Goal: Task Accomplishment & Management: Manage account settings

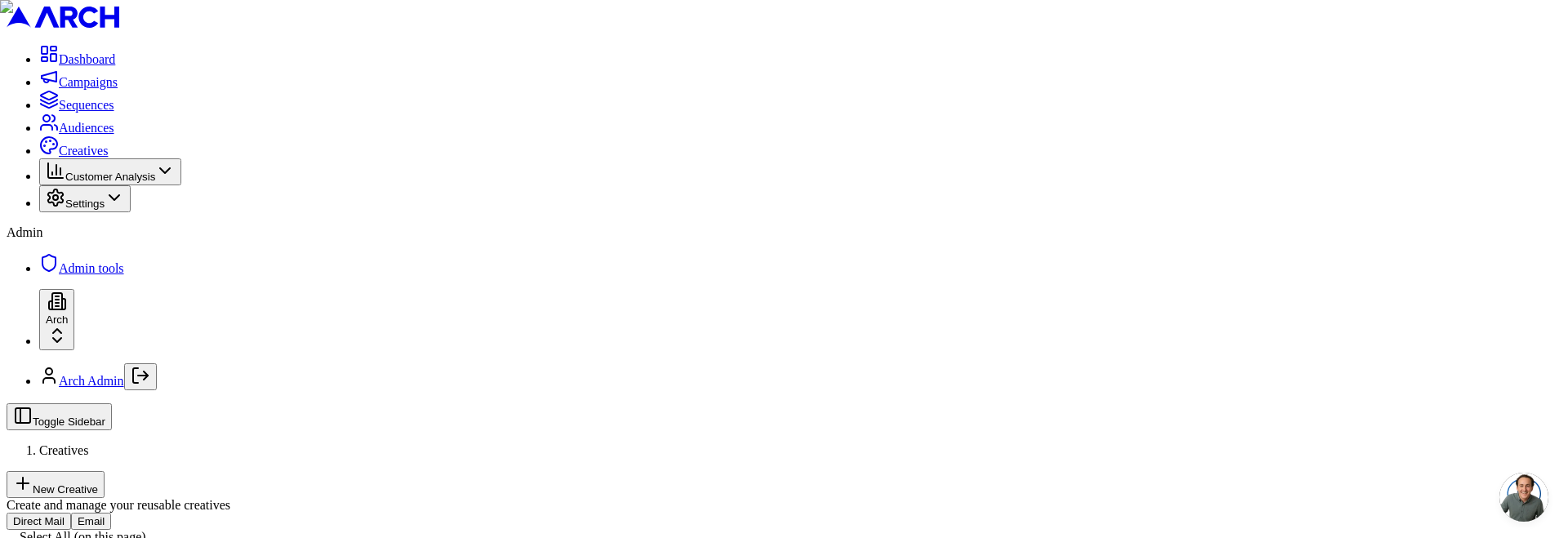
click at [111, 512] on button "Email" at bounding box center [91, 520] width 41 height 17
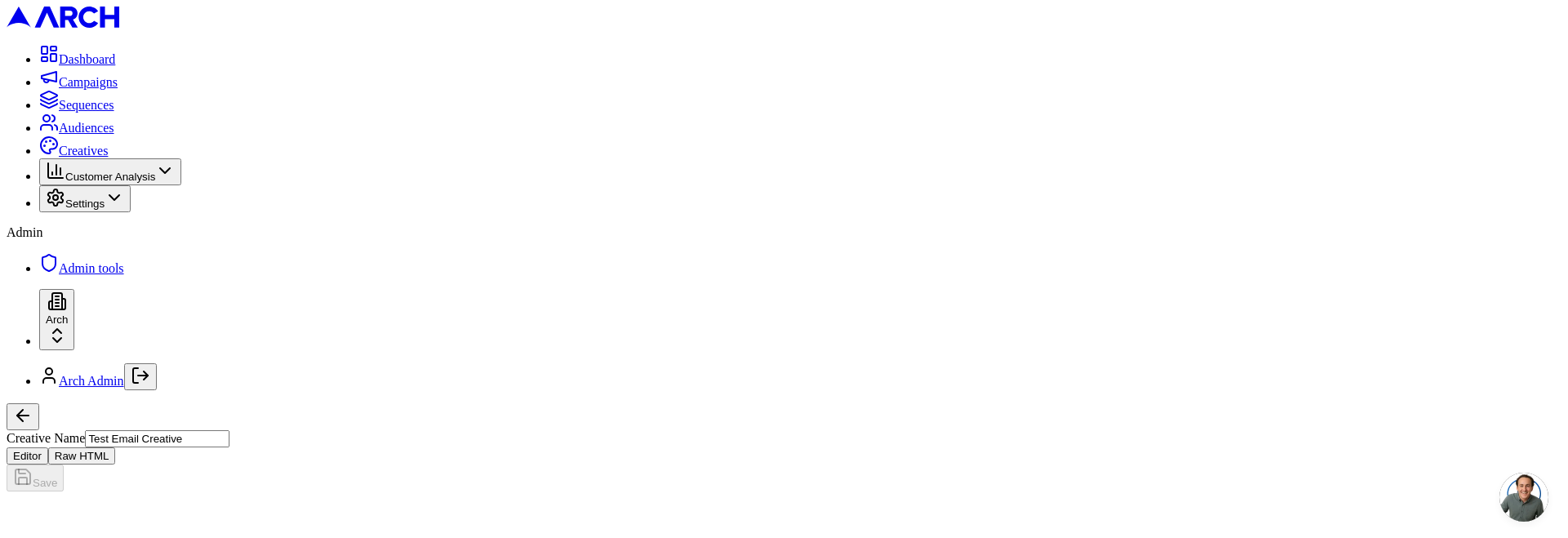
click at [116, 447] on button "Raw HTML" at bounding box center [82, 455] width 68 height 17
click at [155, 506] on textarea "Email Body HTML" at bounding box center [81, 521] width 148 height 30
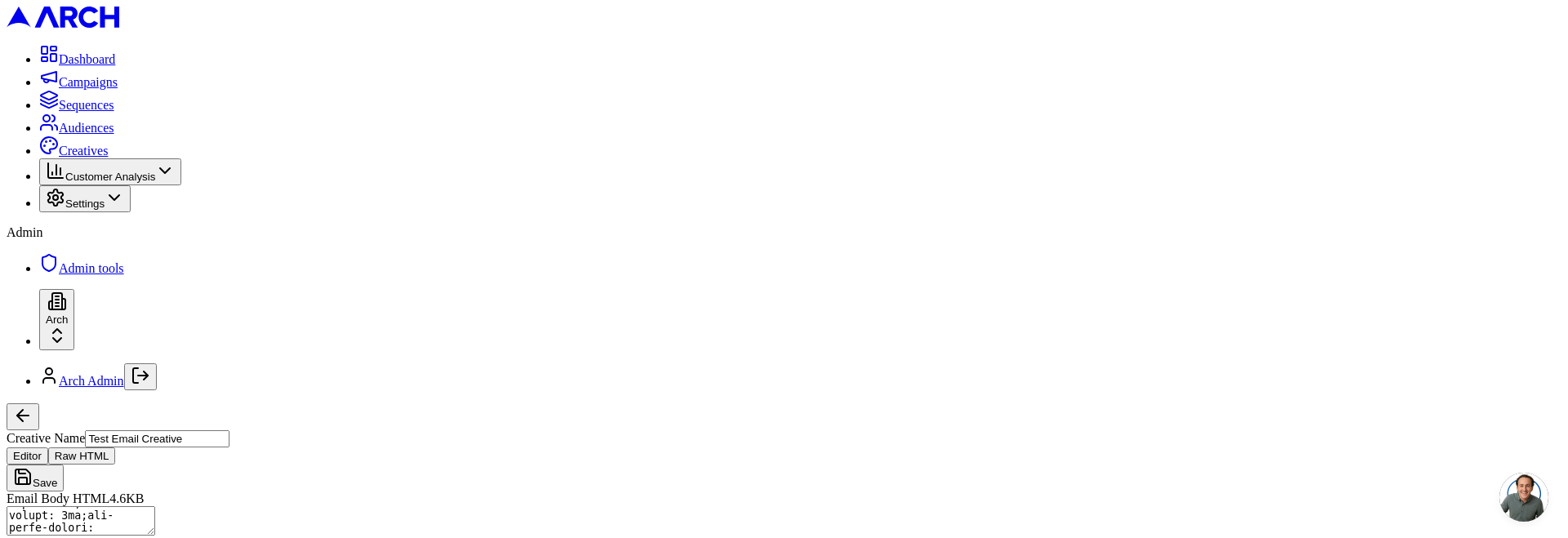
click at [48, 447] on button "Editor" at bounding box center [28, 455] width 41 height 17
drag, startPoint x: 1444, startPoint y: 31, endPoint x: 1371, endPoint y: 36, distance: 73.2
click at [116, 447] on button "Raw HTML" at bounding box center [82, 455] width 68 height 17
click at [155, 506] on textarea "Email Body HTML" at bounding box center [81, 521] width 148 height 30
click at [229, 430] on input "Test Email Creative" at bounding box center [157, 438] width 144 height 17
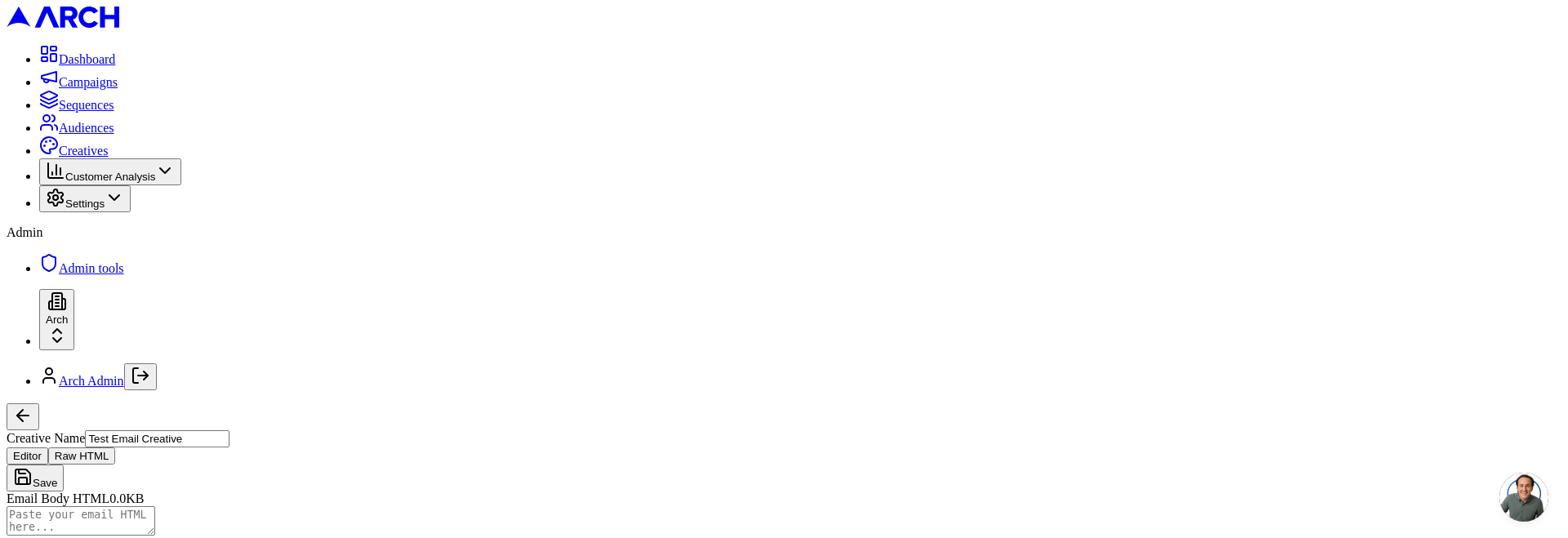
click at [229, 430] on input "Test Email Creative" at bounding box center [157, 438] width 144 height 17
click at [7, 464] on button "Save" at bounding box center [36, 477] width 57 height 27
click at [48, 447] on button "Editor" at bounding box center [28, 455] width 41 height 17
click at [229, 430] on input "empty email" at bounding box center [157, 438] width 144 height 17
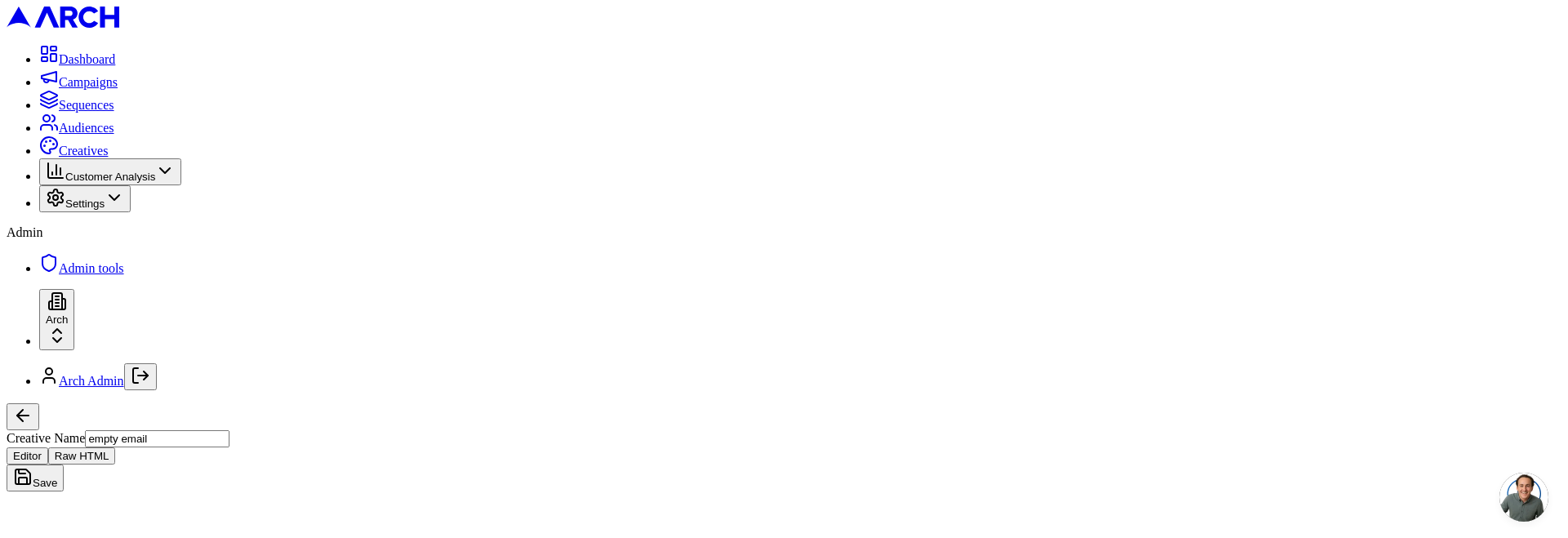
click at [229, 430] on input "empty email" at bounding box center [157, 438] width 144 height 17
type input "simple email"
click at [63, 464] on button "Save" at bounding box center [36, 477] width 57 height 27
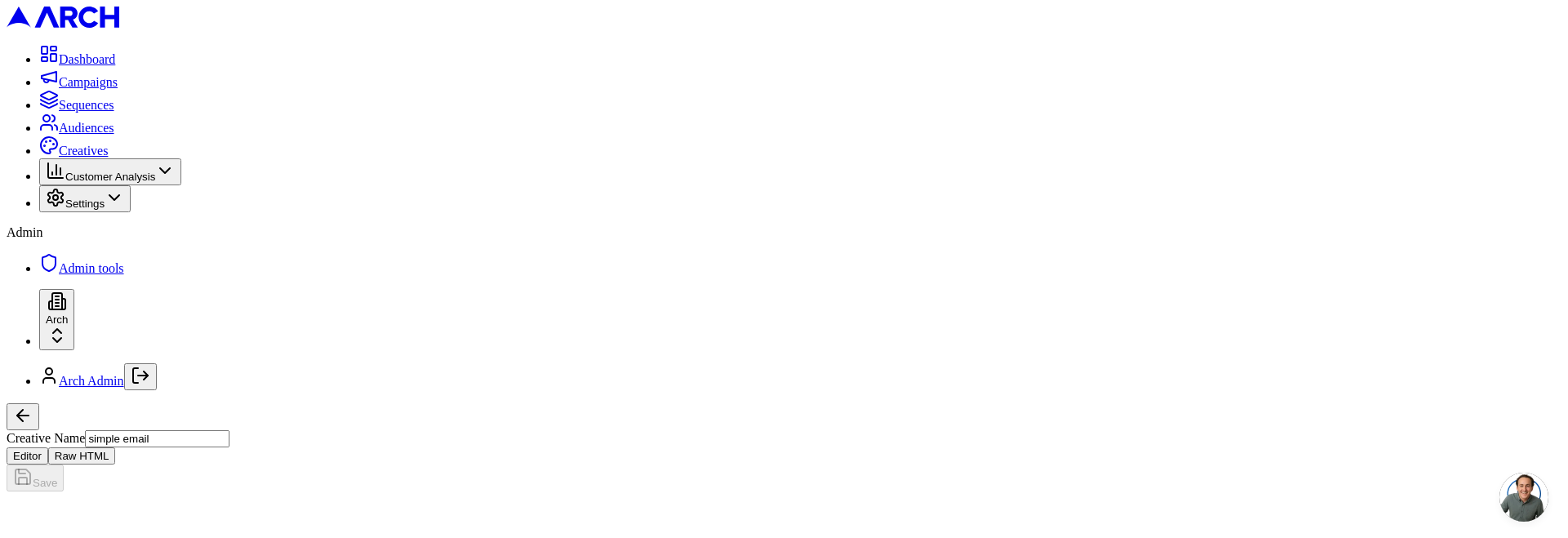
click at [116, 447] on button "Raw HTML" at bounding box center [82, 455] width 68 height 17
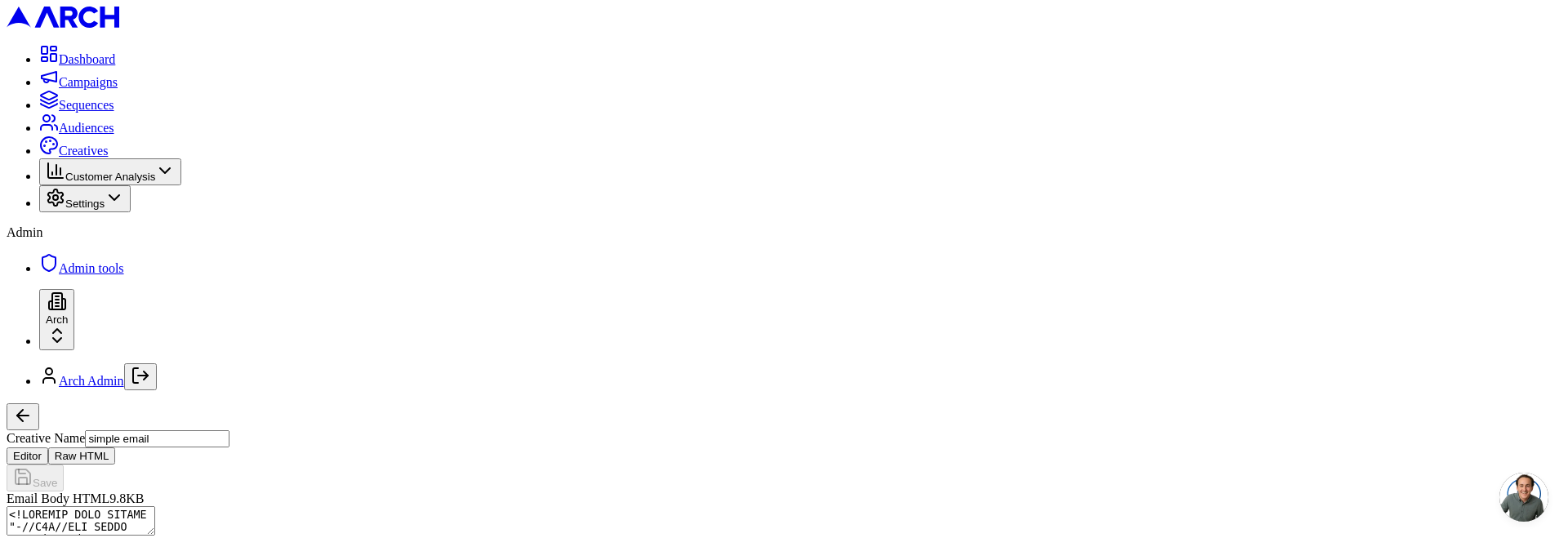
click at [48, 447] on button "Editor" at bounding box center [28, 455] width 41 height 17
click at [63, 464] on button "Save" at bounding box center [36, 477] width 57 height 27
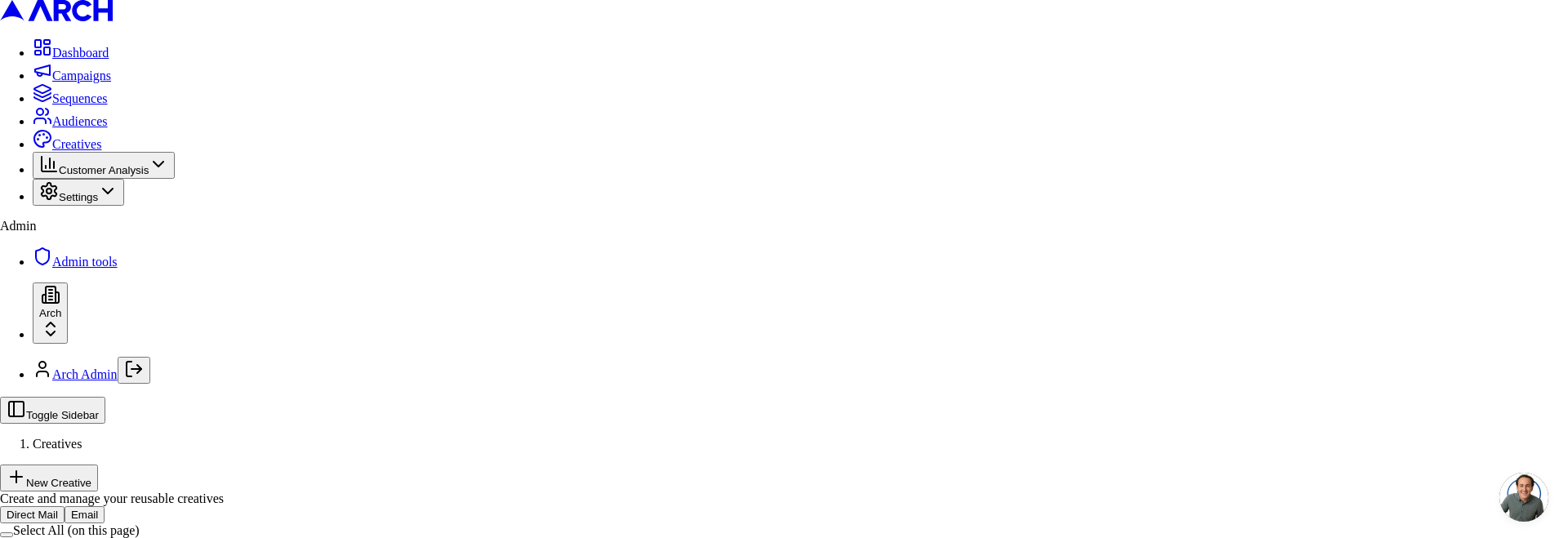
type input "arch_admin@getarch.com"
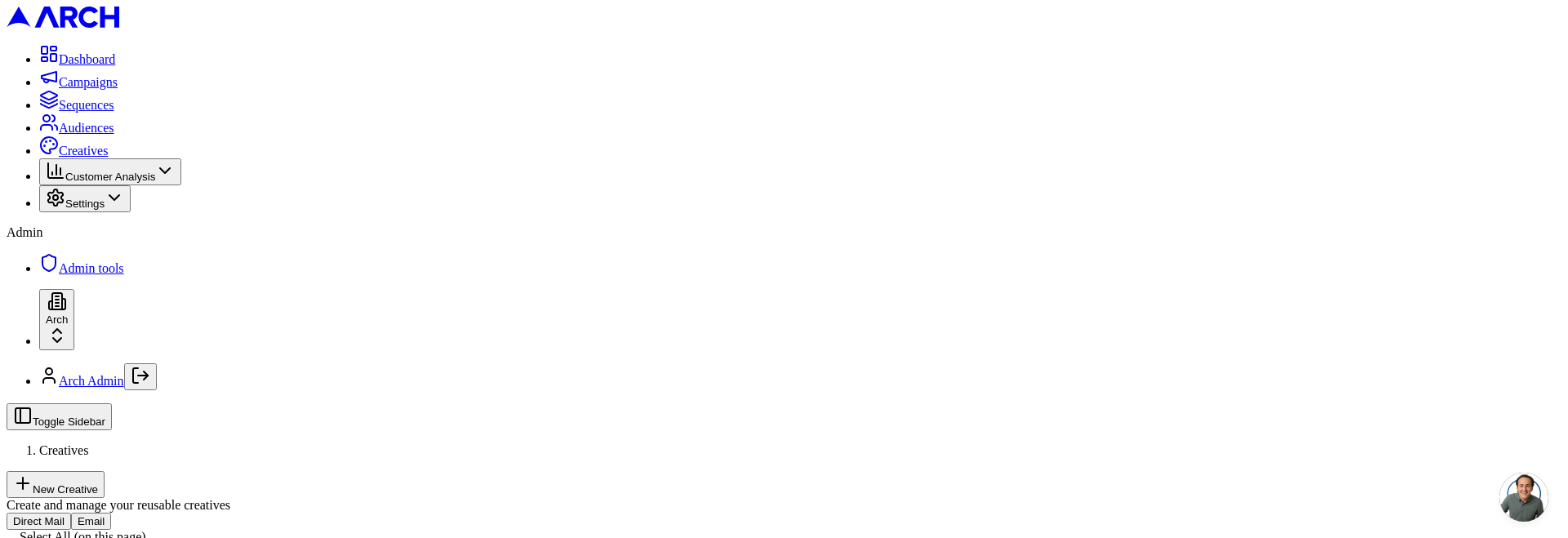
drag, startPoint x: 431, startPoint y: 95, endPoint x: 420, endPoint y: 96, distance: 11.0
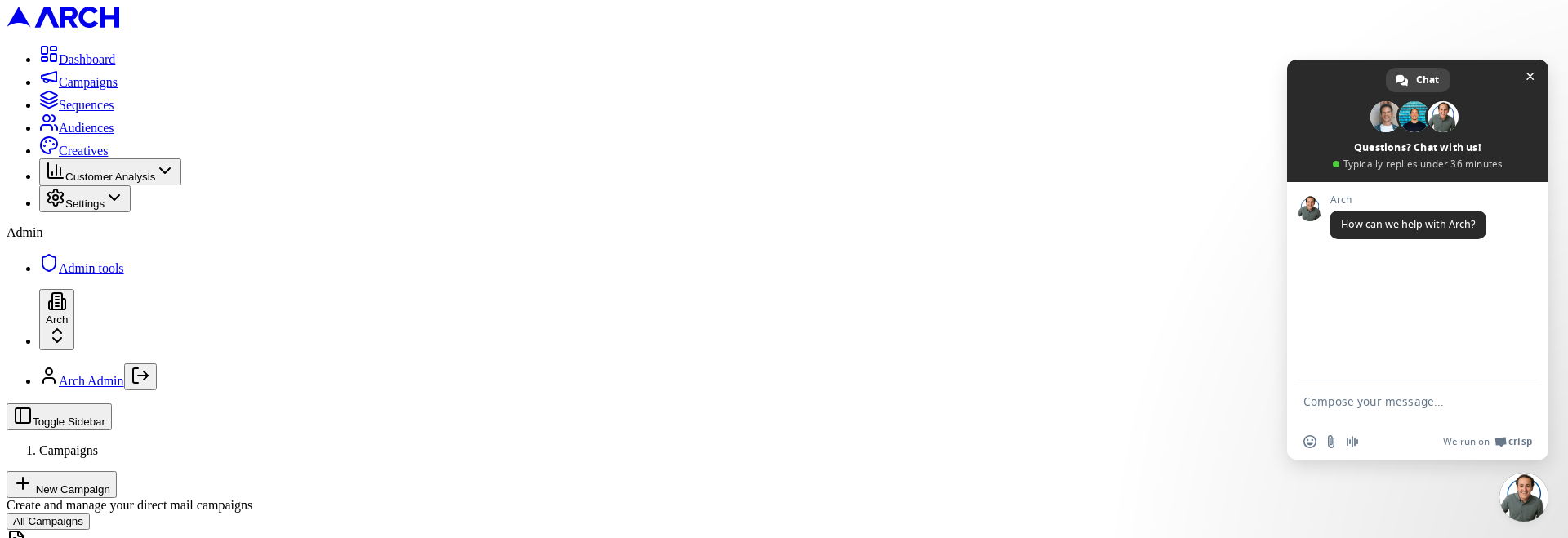
click at [59, 158] on span "Creatives" at bounding box center [84, 150] width 49 height 14
click at [1529, 77] on span "Close chat" at bounding box center [1530, 77] width 8 height 8
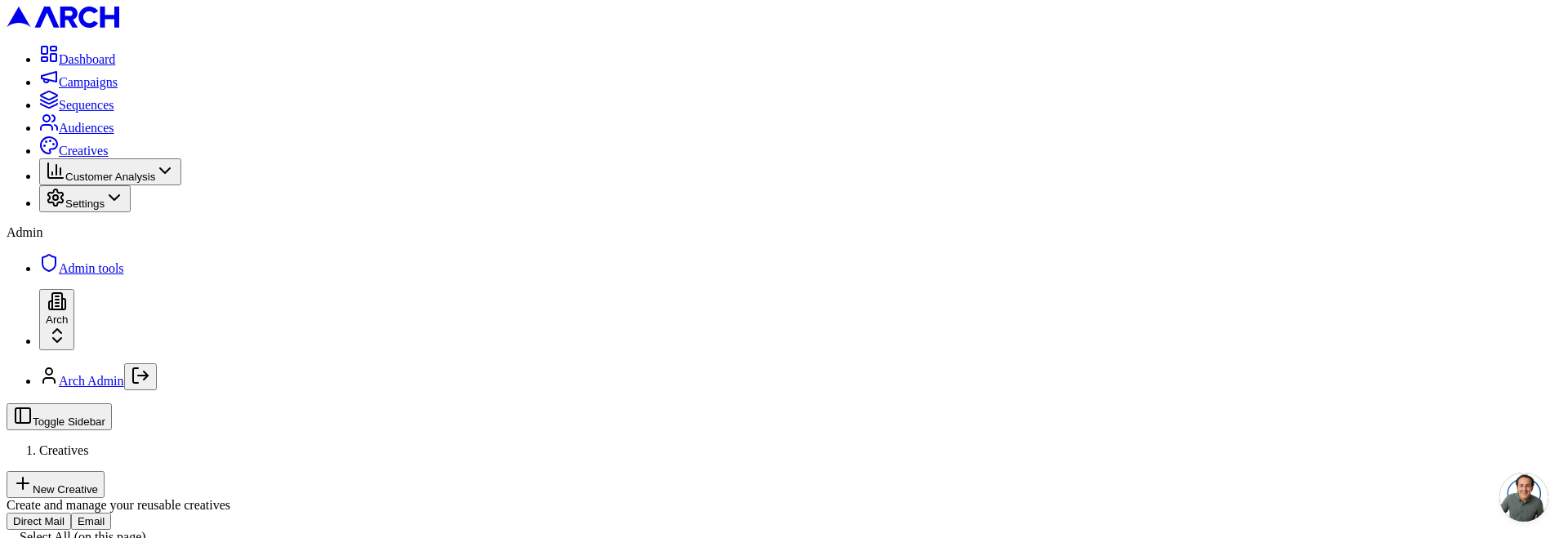
click at [1176, 498] on div "Create and manage your reusable creatives" at bounding box center [784, 504] width 1555 height 15
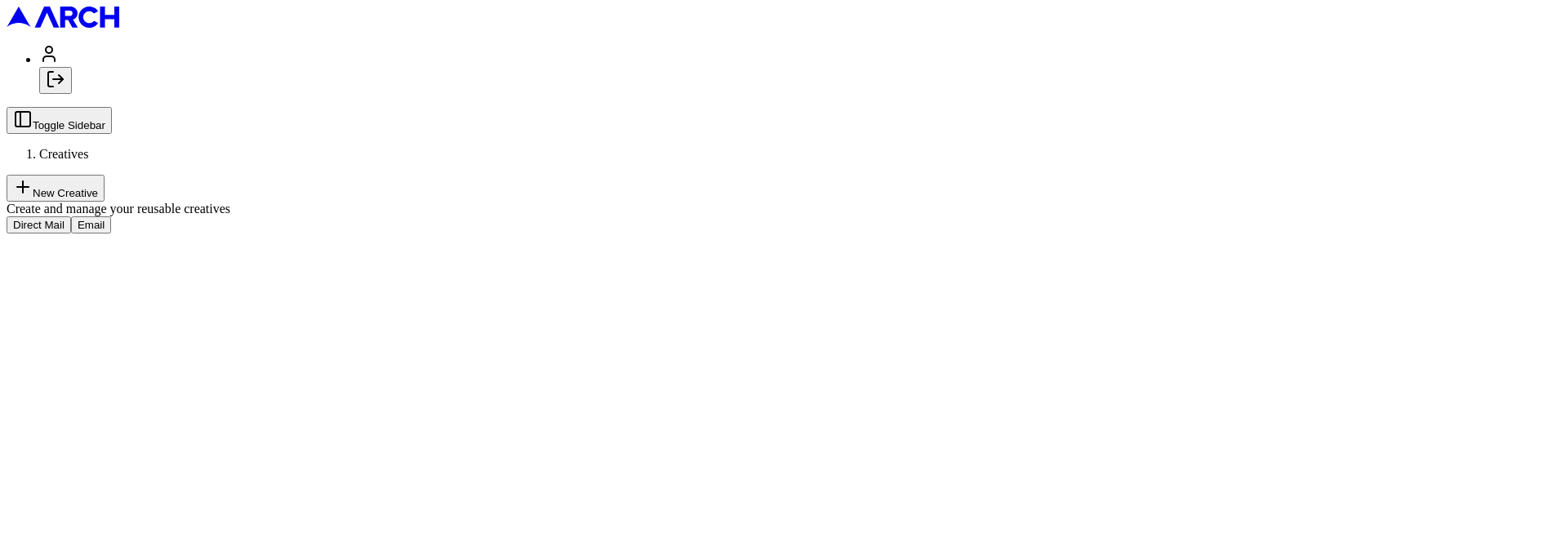
click at [105, 175] on button "New Creative" at bounding box center [55, 188] width 98 height 27
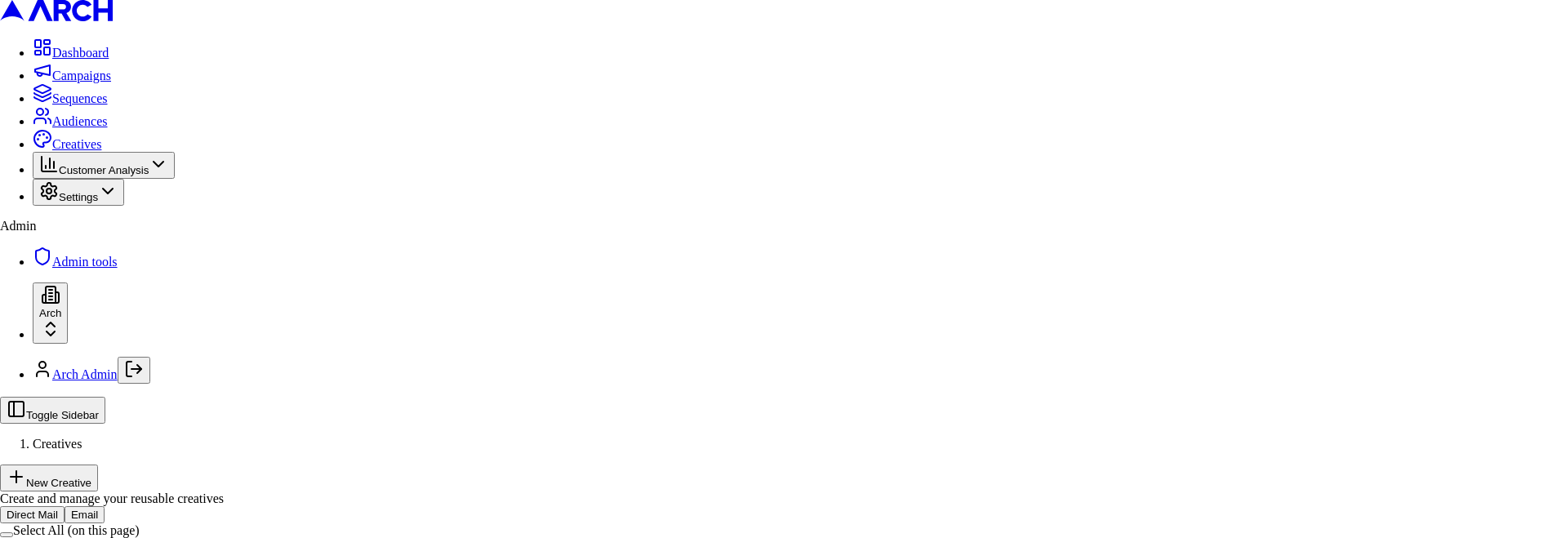
type input "test"
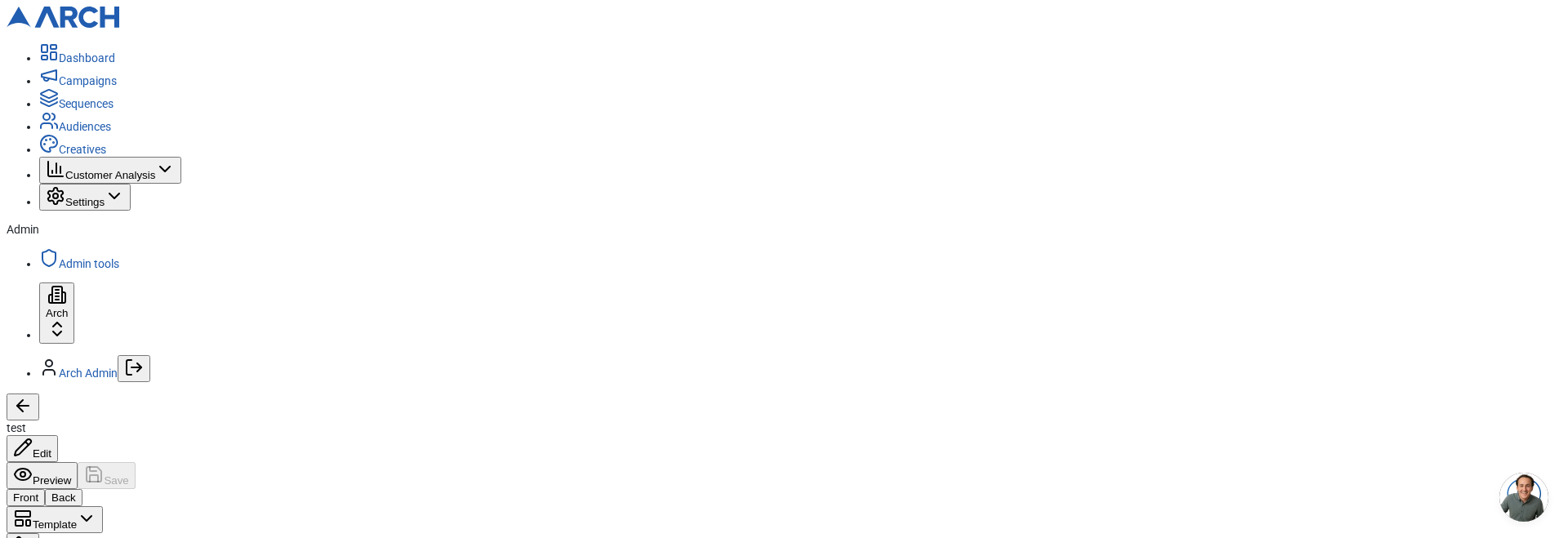
scroll to position [38, 0]
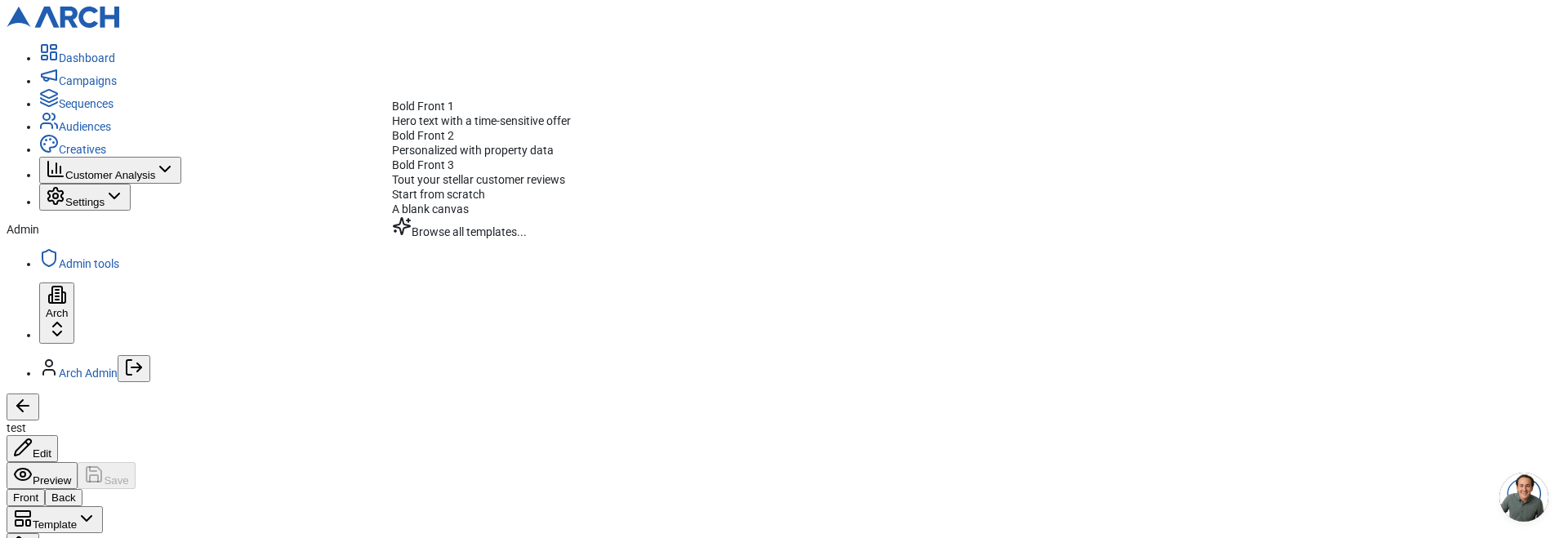
click at [103, 506] on button "Template" at bounding box center [55, 519] width 97 height 27
click at [468, 200] on span "Start from scratch" at bounding box center [439, 193] width 93 height 13
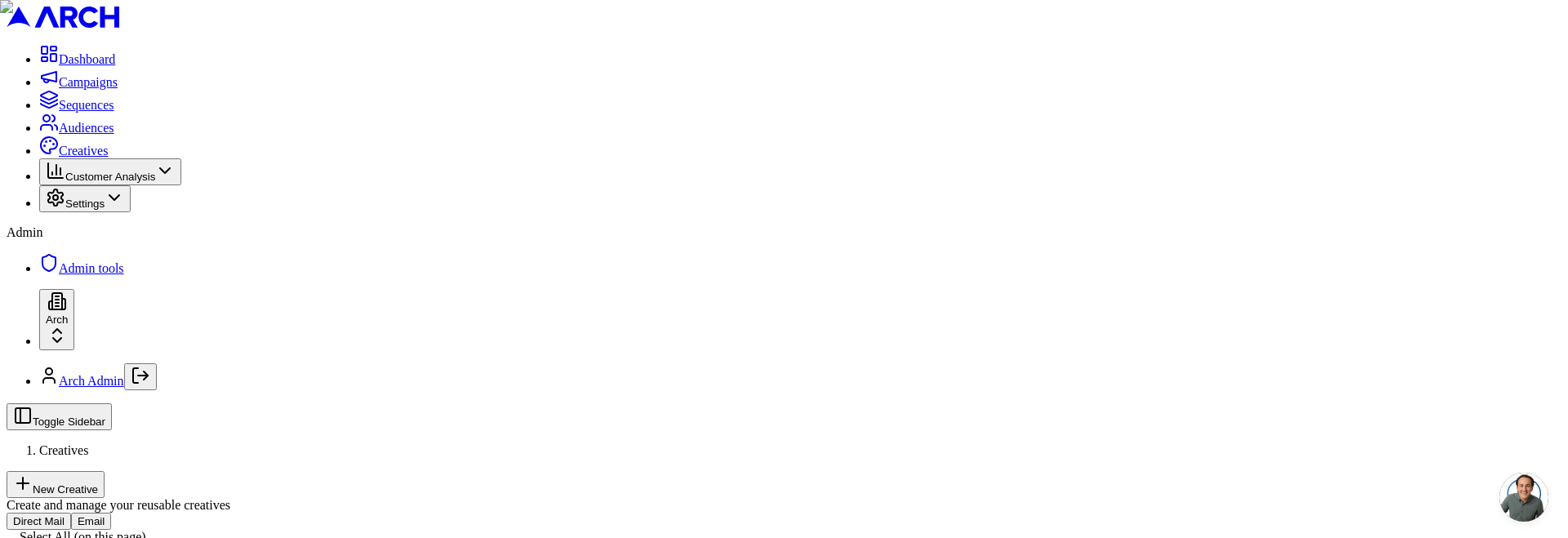
click at [105, 471] on button "New Creative" at bounding box center [55, 484] width 98 height 27
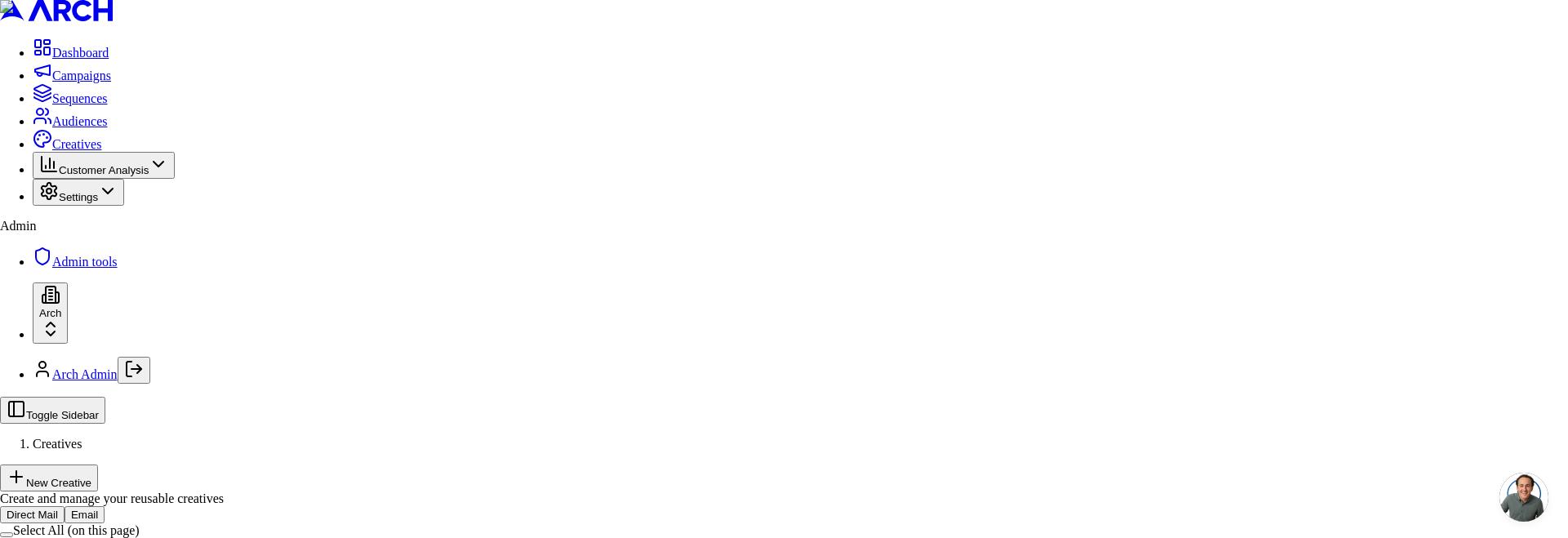
click at [740, 309] on body "Dashboard Campaigns Sequences Audiences Creatives Customer Analysis Settings Ad…" at bounding box center [784, 408] width 1568 height 815
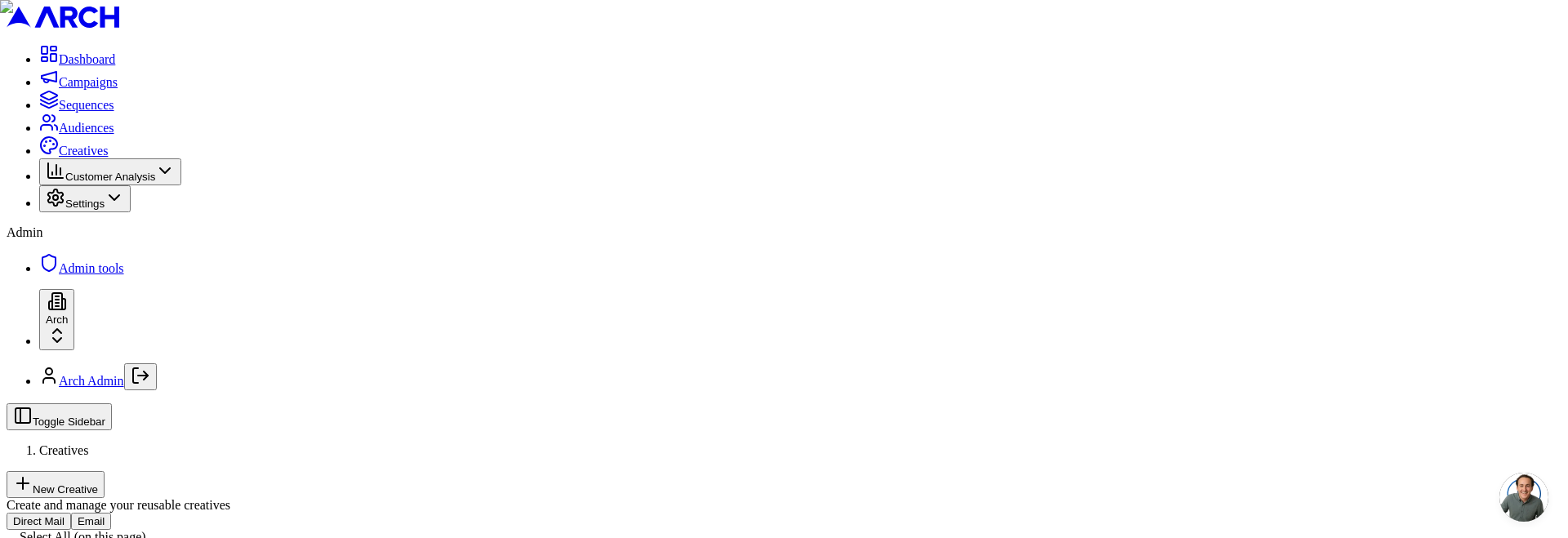
click at [111, 512] on button "Email" at bounding box center [91, 520] width 41 height 17
click at [101, 112] on span "Sequences" at bounding box center [87, 105] width 55 height 14
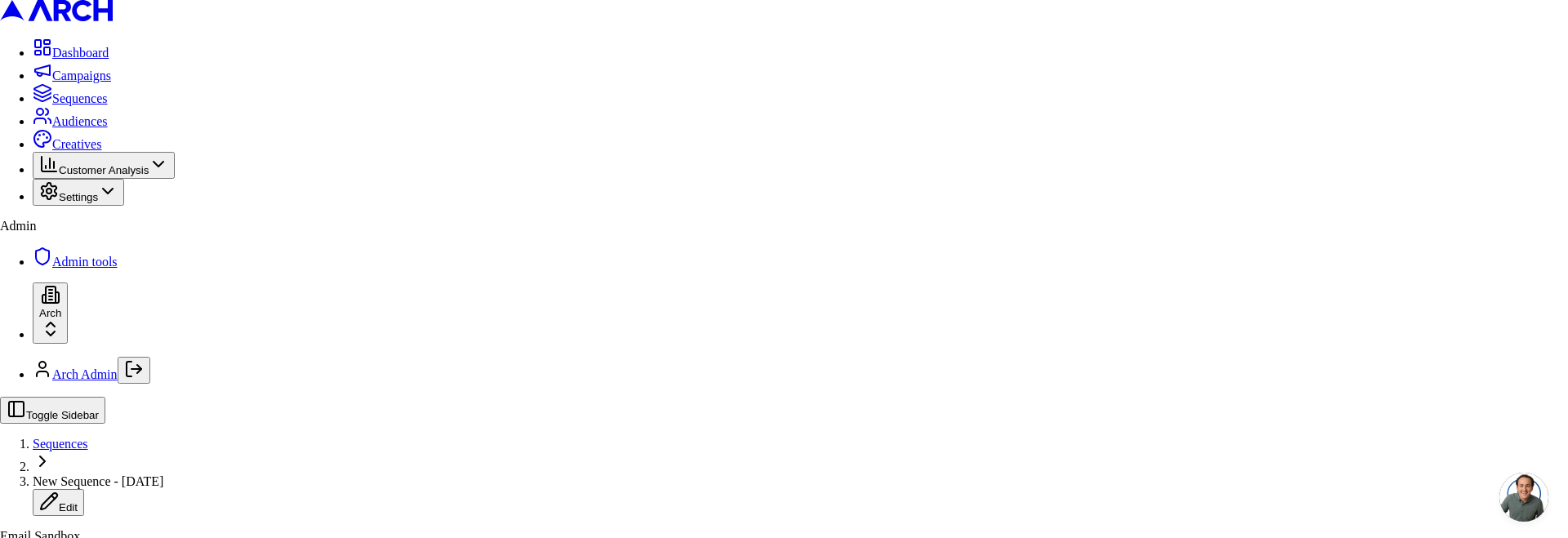
drag, startPoint x: 688, startPoint y: 298, endPoint x: 837, endPoint y: 324, distance: 151.3
type input "yyyy"
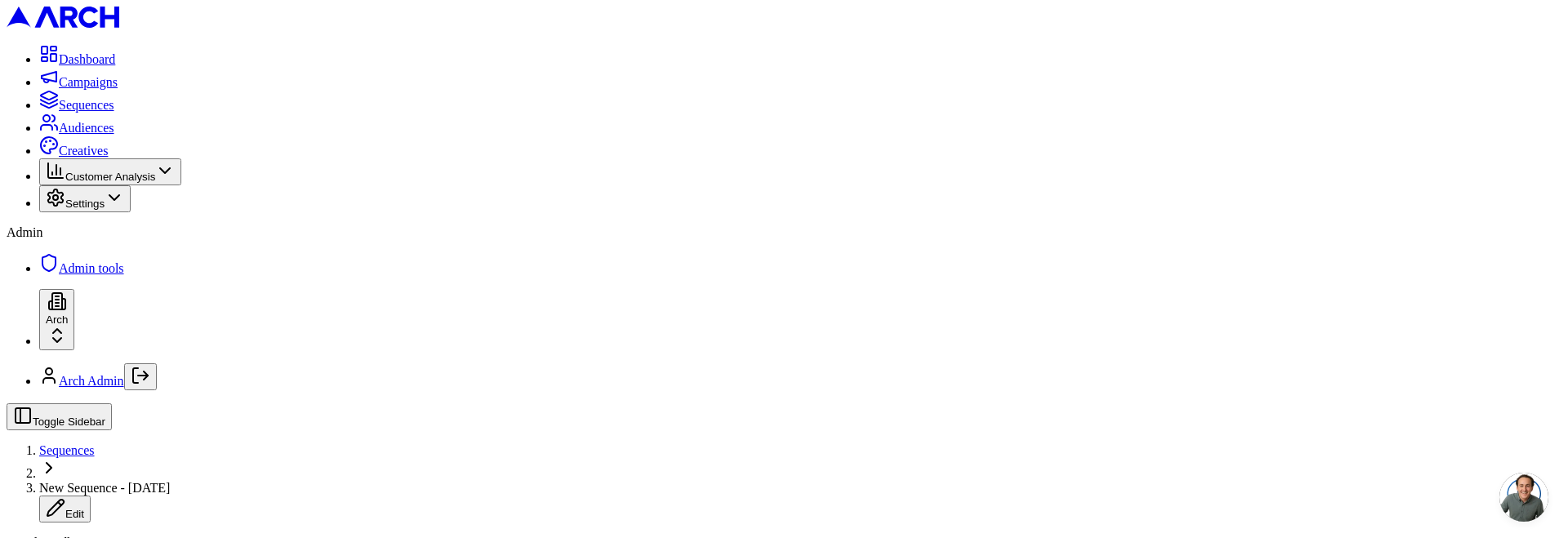
scroll to position [0, 0]
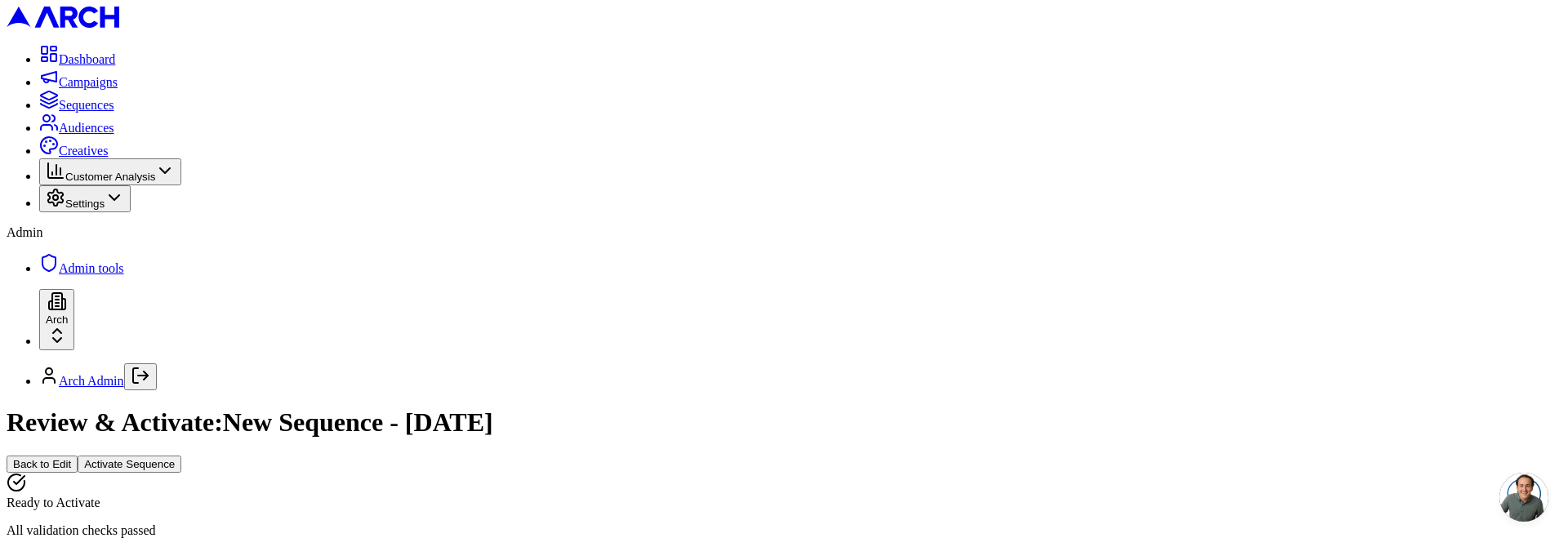
scroll to position [284, 0]
click at [182, 455] on button "Activate Sequence" at bounding box center [129, 463] width 104 height 17
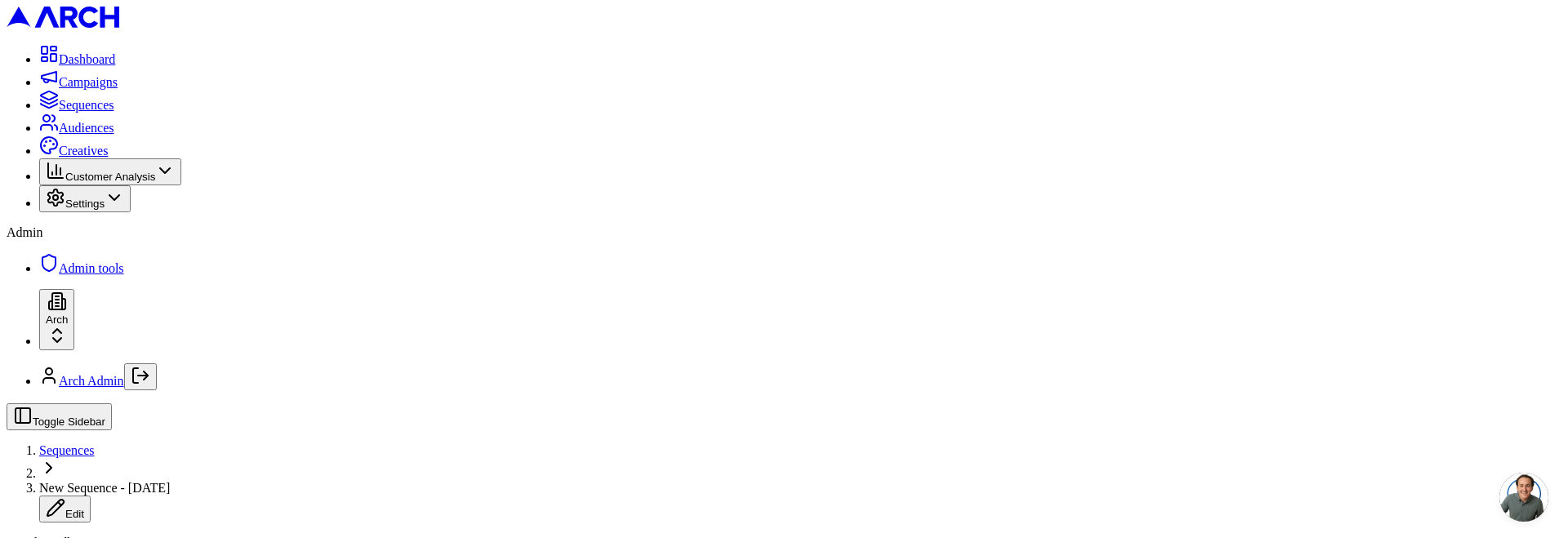
copy div "No emails were rendered for the batch"
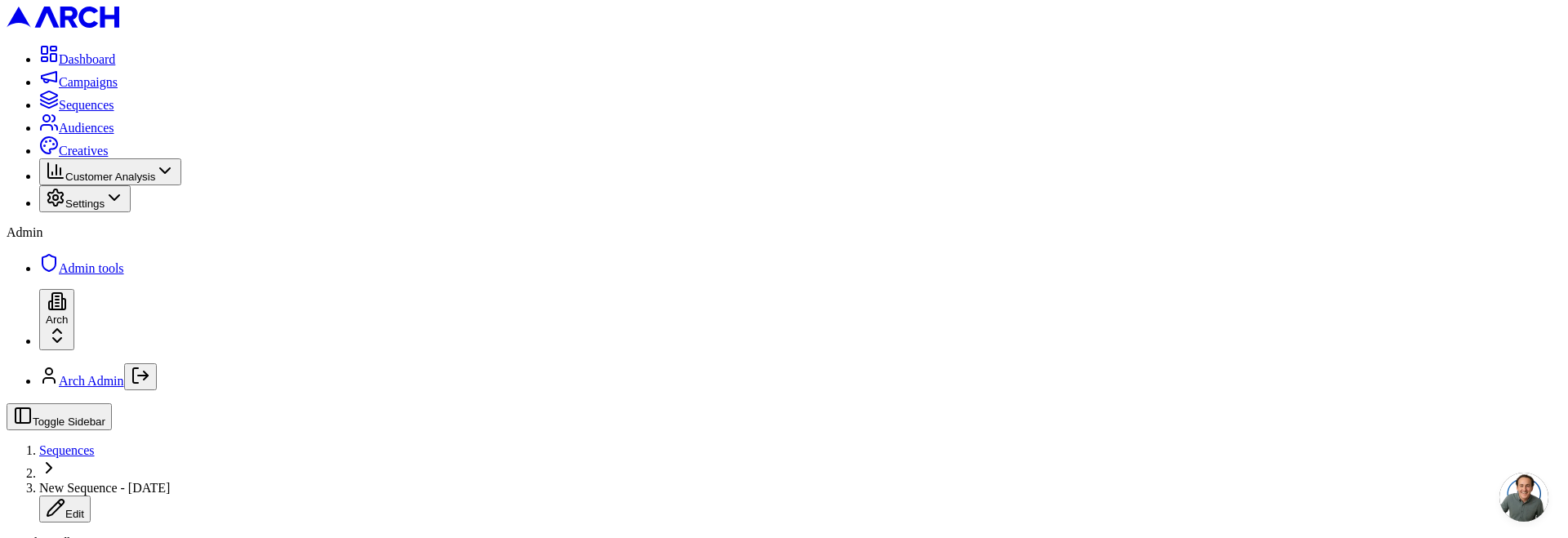
click at [95, 443] on span "Sequences" at bounding box center [67, 450] width 55 height 14
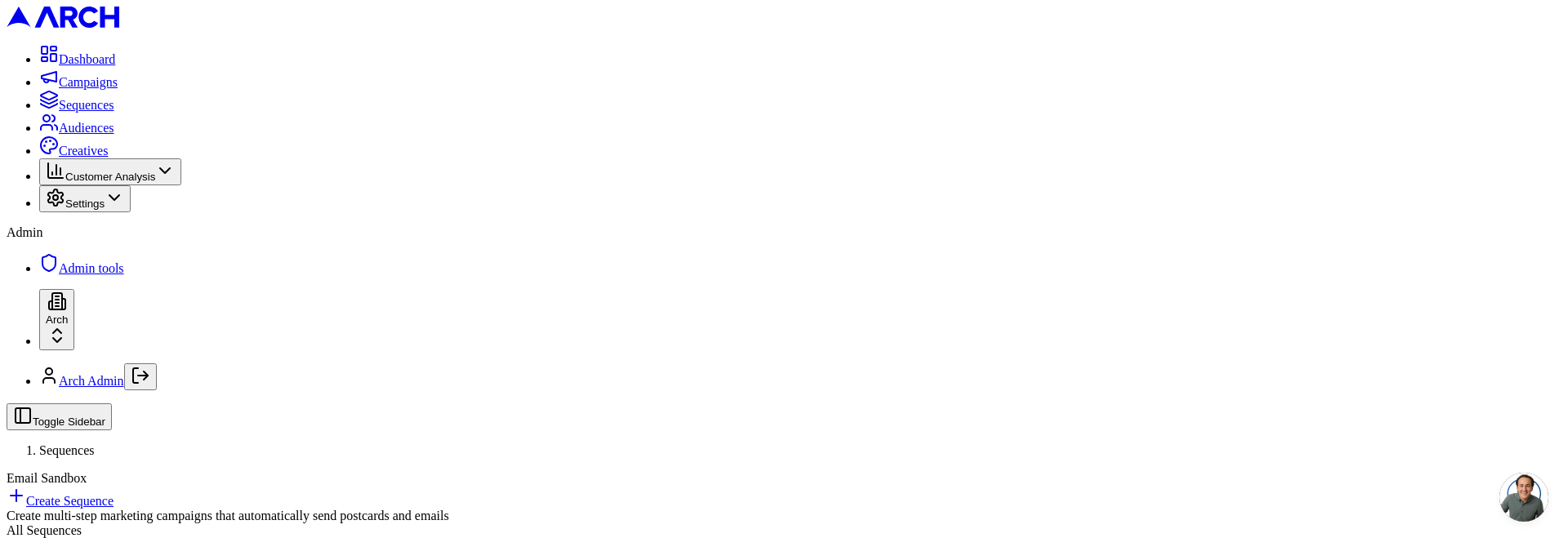
click at [1507, 228] on html "Dashboard Campaigns Sequences Audiences Creatives Customer Analysis Settings Ad…" at bounding box center [784, 323] width 1568 height 646
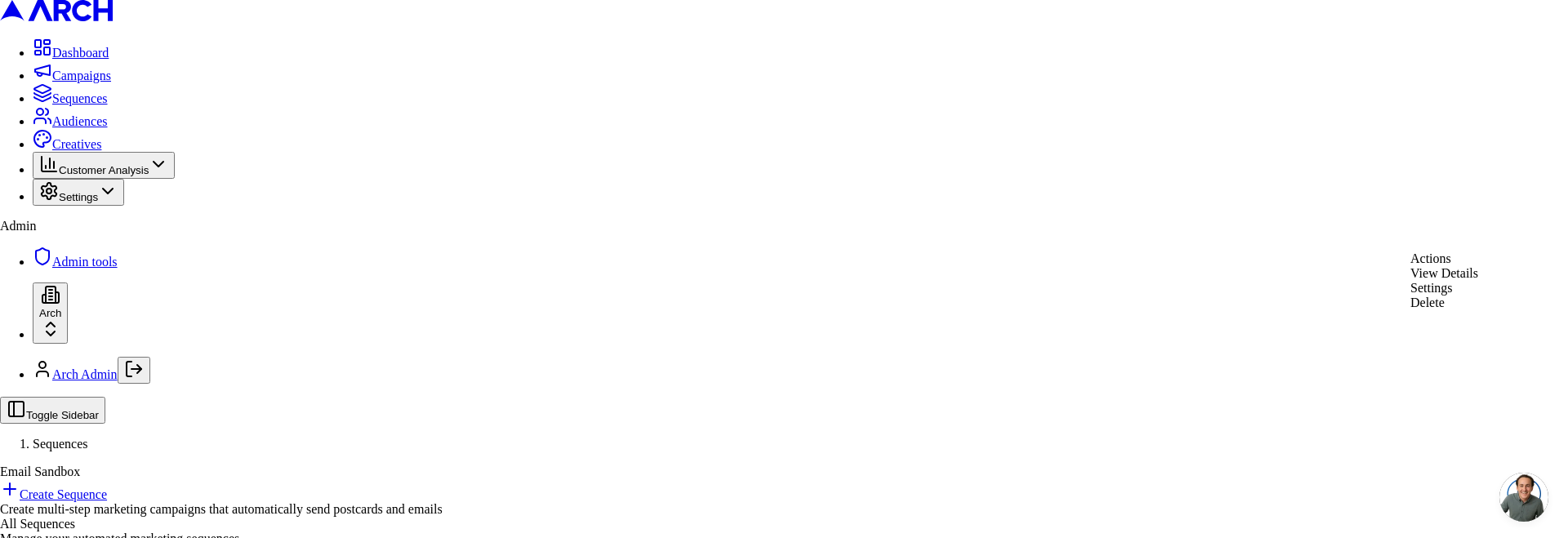
drag, startPoint x: 1392, startPoint y: 158, endPoint x: 1427, endPoint y: 82, distance: 83.7
click at [1393, 155] on html "Dashboard Campaigns Sequences Audiences Creatives Customer Analysis Settings Ad…" at bounding box center [784, 319] width 1568 height 639
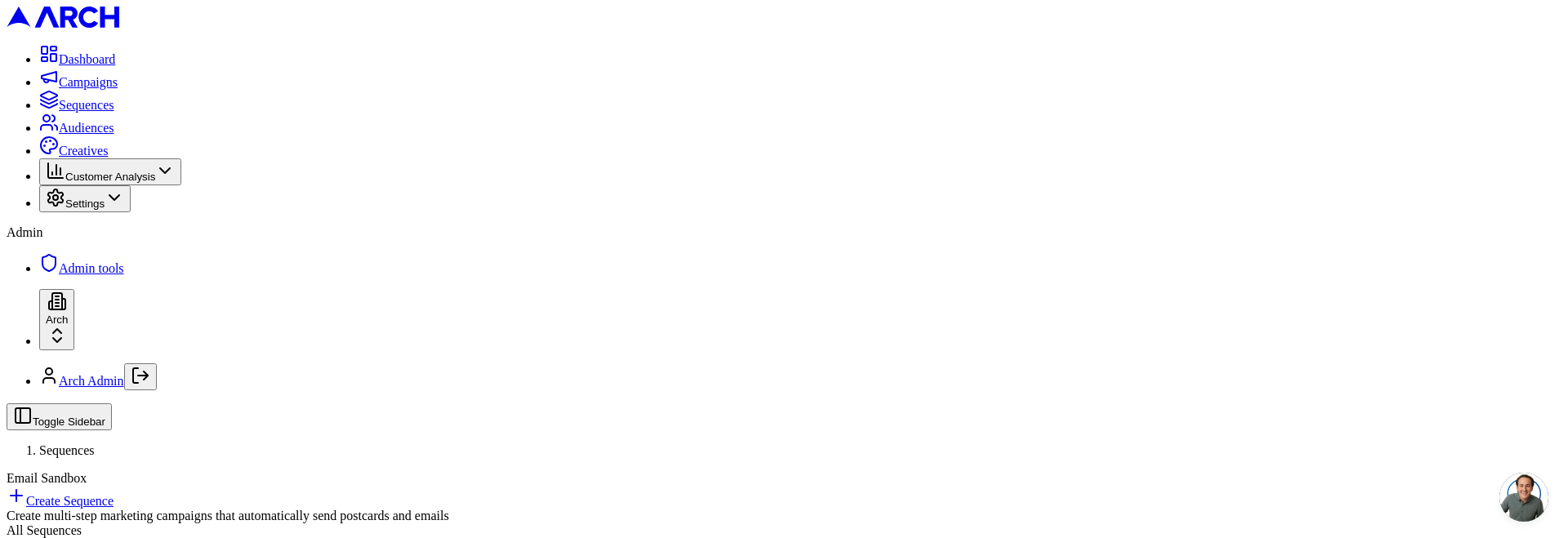
click at [114, 494] on link "Create Sequence" at bounding box center [60, 500] width 107 height 14
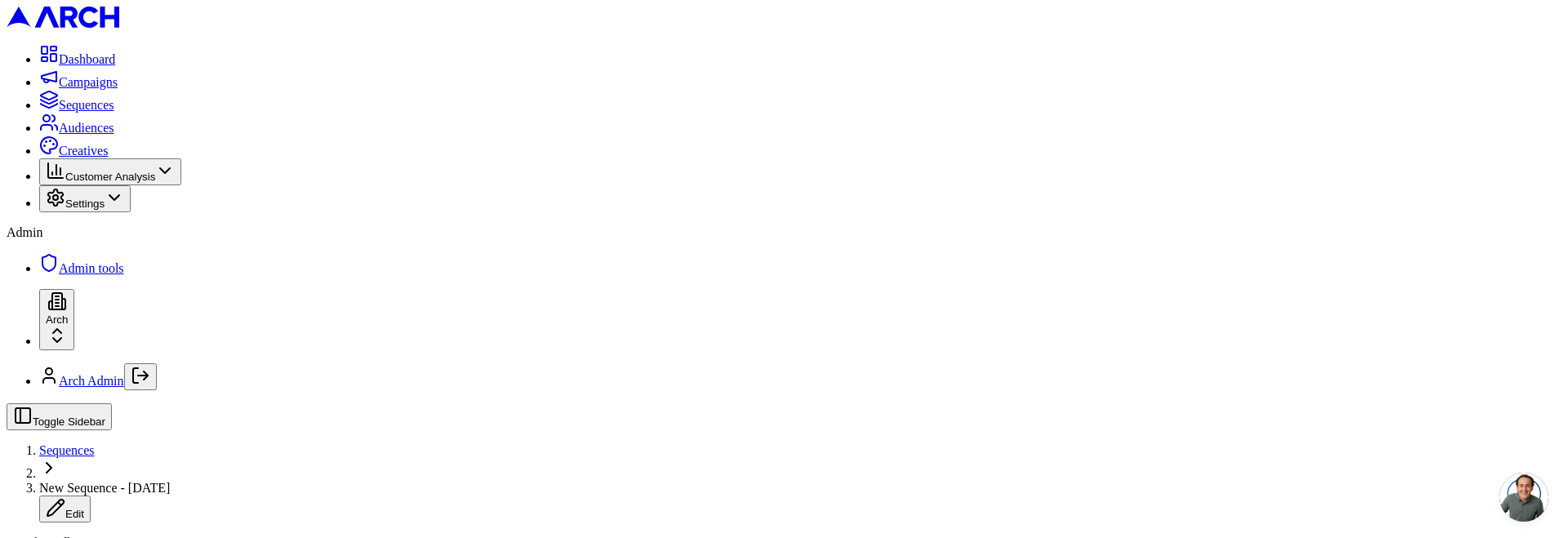
click at [170, 481] on span "New Sequence - Oct 3, 2025" at bounding box center [105, 488] width 130 height 14
type input "sup"
drag, startPoint x: 568, startPoint y: 229, endPoint x: 662, endPoint y: 250, distance: 96.3
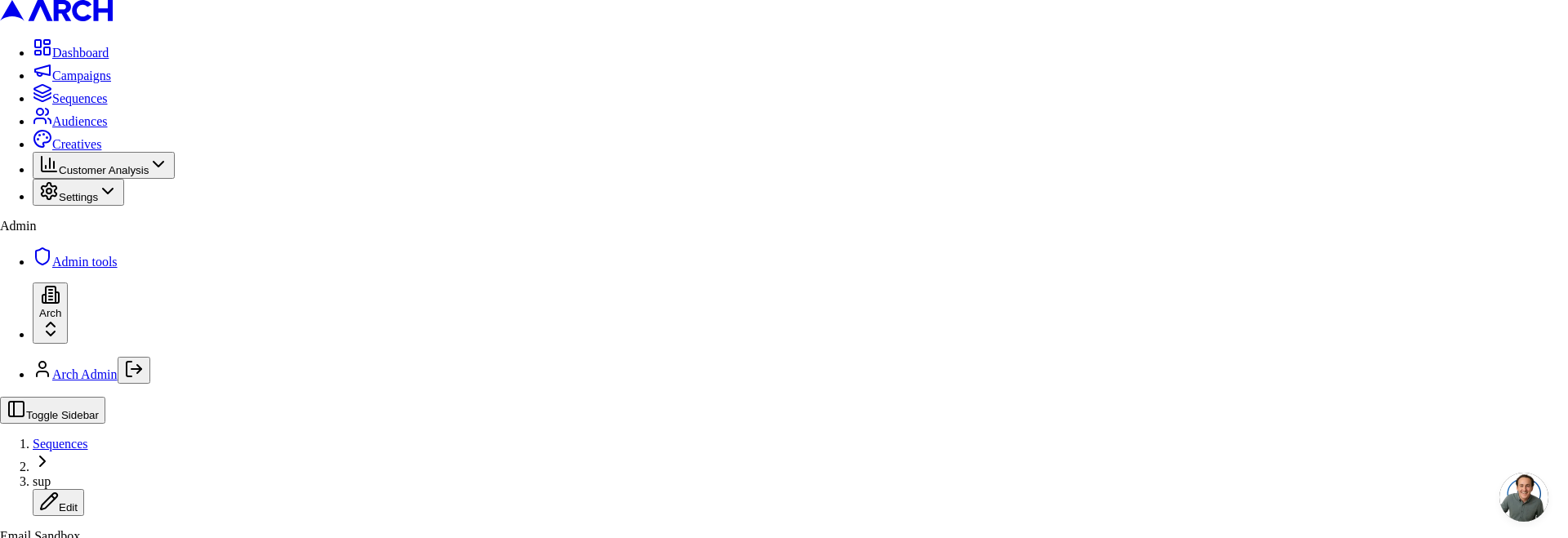
drag, startPoint x: 688, startPoint y: 298, endPoint x: 865, endPoint y: 348, distance: 183.9
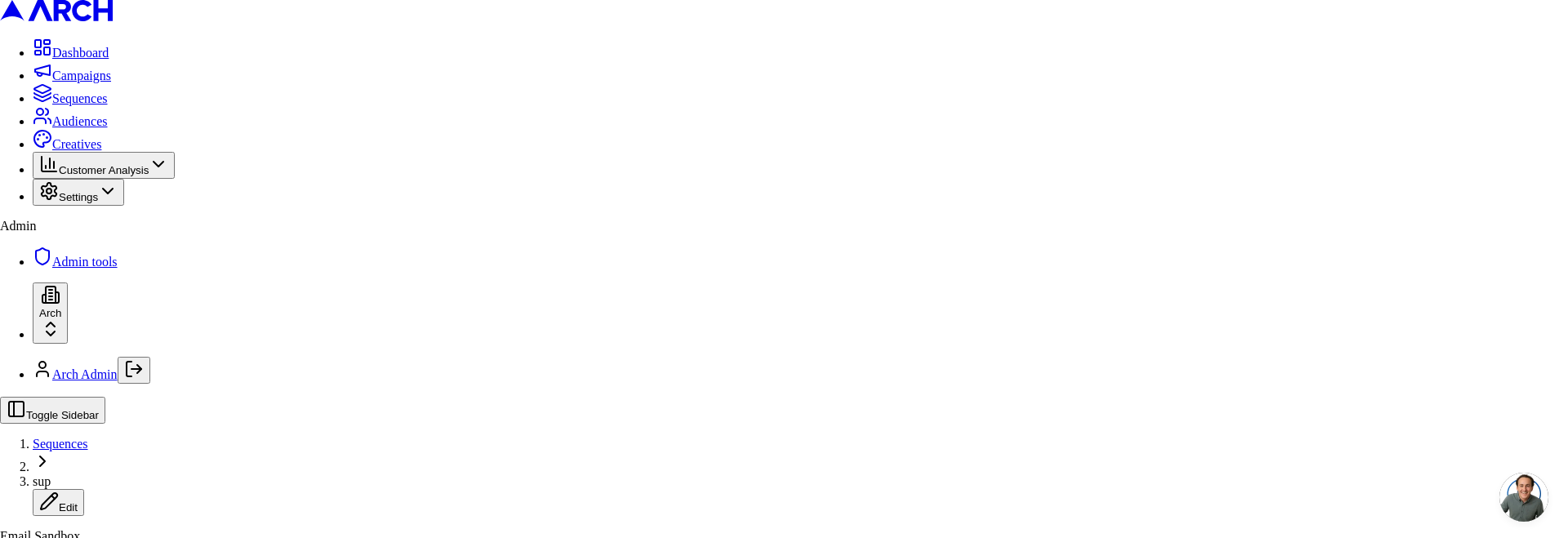
type input "teee"
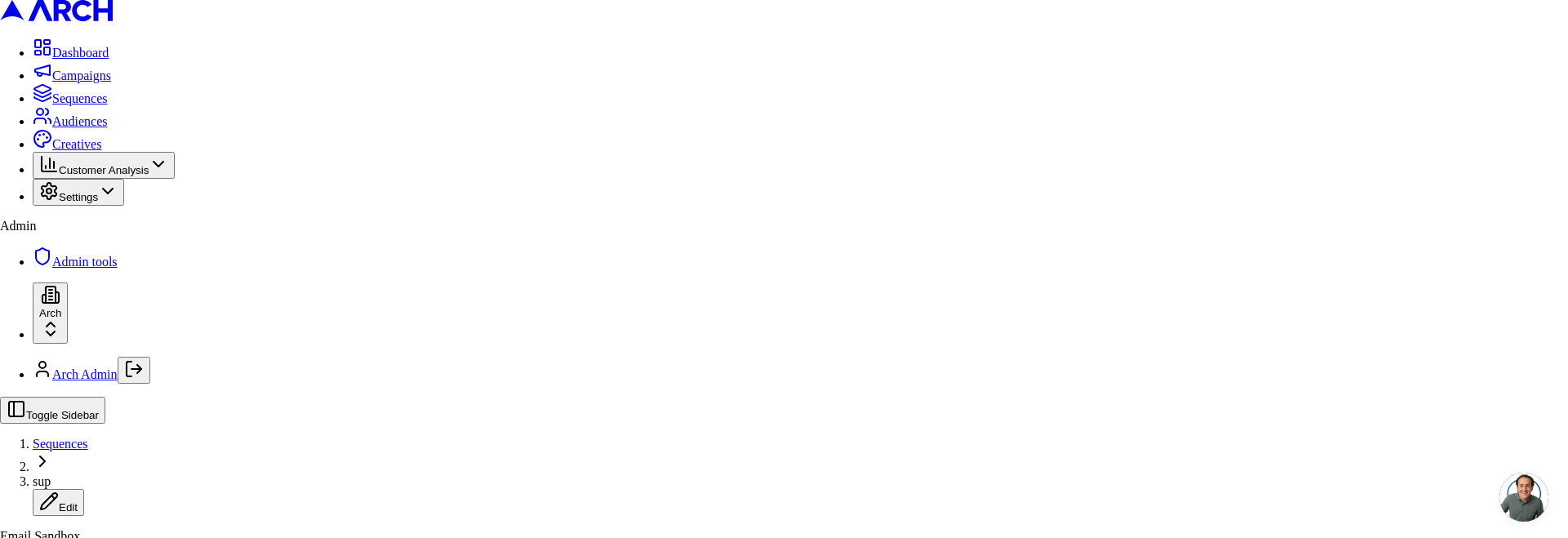
drag, startPoint x: 619, startPoint y: 401, endPoint x: 633, endPoint y: 410, distance: 16.6
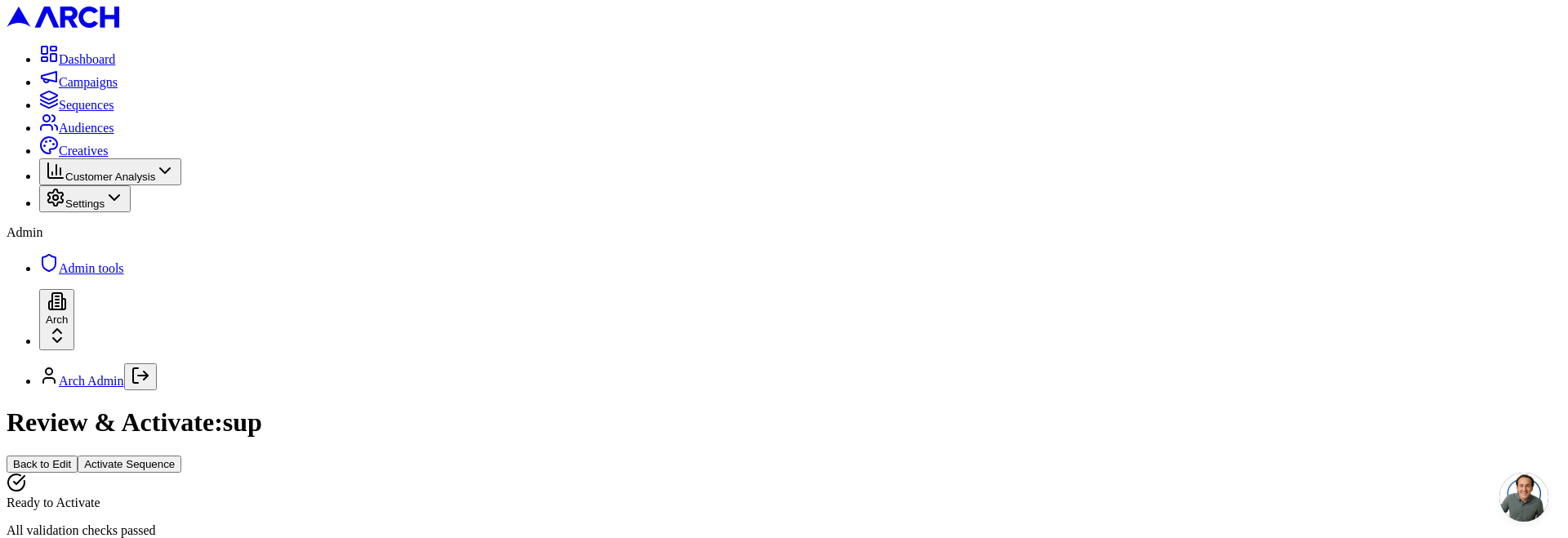
click at [182, 455] on button "Activate Sequence" at bounding box center [129, 463] width 104 height 17
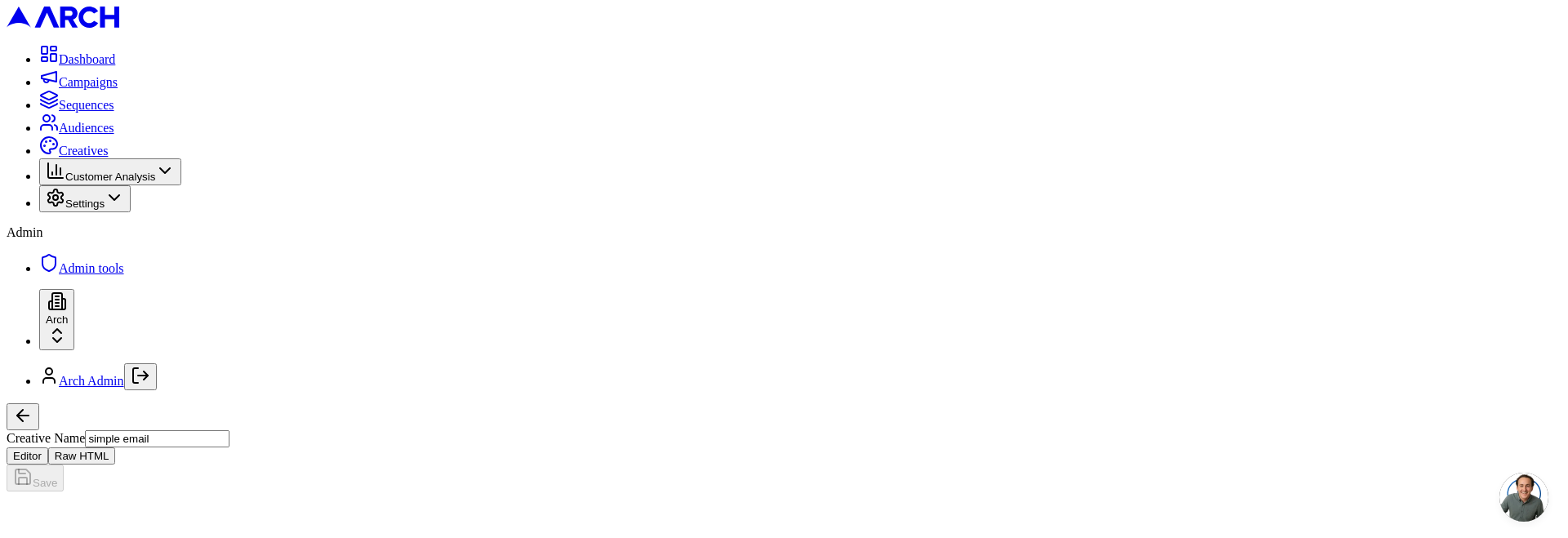
click at [116, 447] on button "Raw HTML" at bounding box center [82, 455] width 68 height 17
drag, startPoint x: 344, startPoint y: 452, endPoint x: 233, endPoint y: 437, distance: 112.0
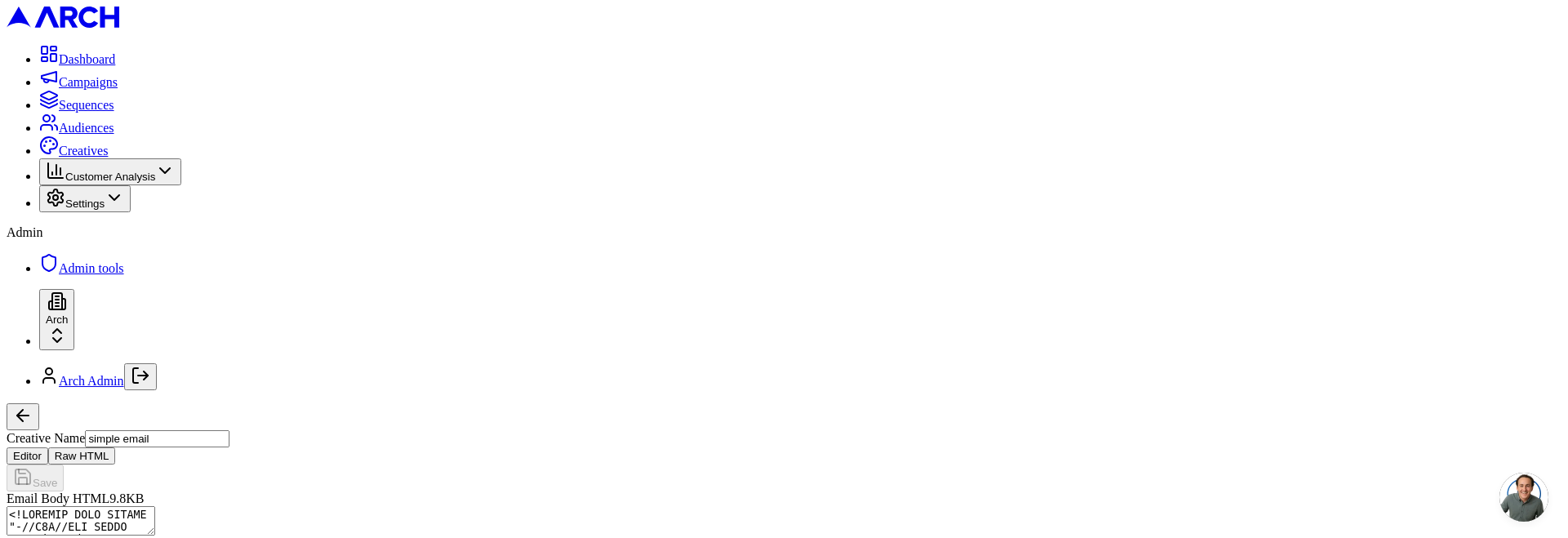
scroll to position [48, 0]
copy div "Street Name {{home.street_name}}"
click at [48, 447] on button "Editor" at bounding box center [28, 455] width 41 height 17
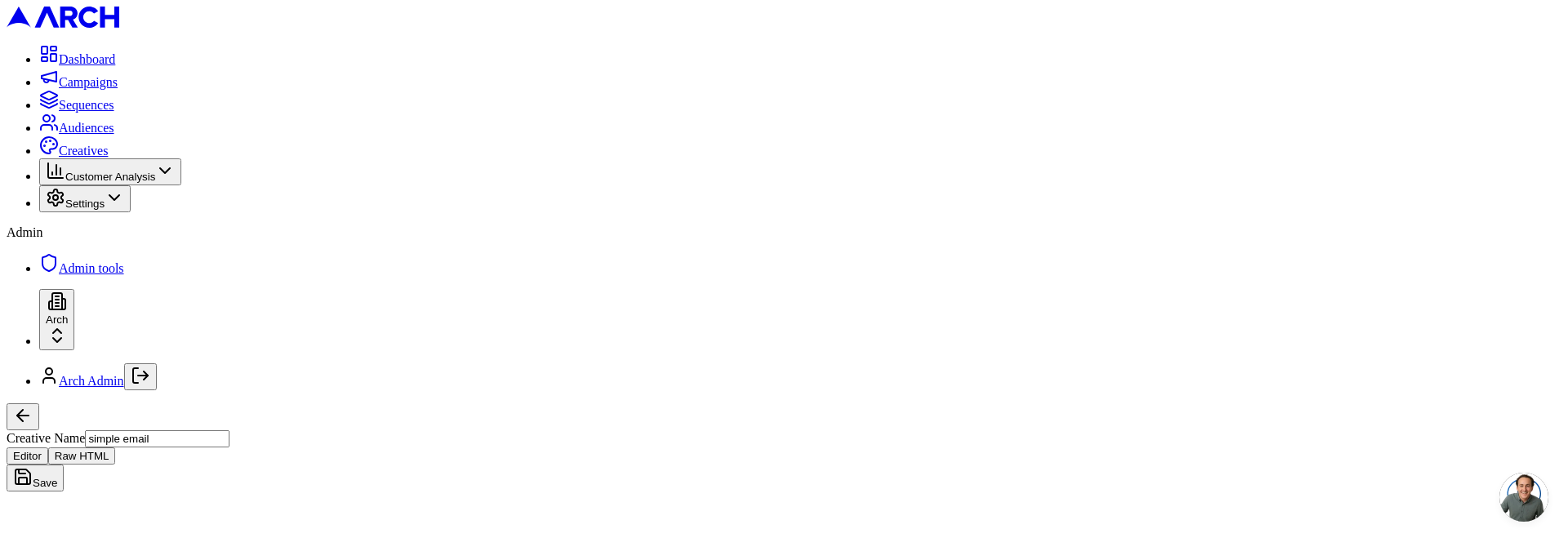
click at [63, 464] on button "Save" at bounding box center [36, 477] width 57 height 27
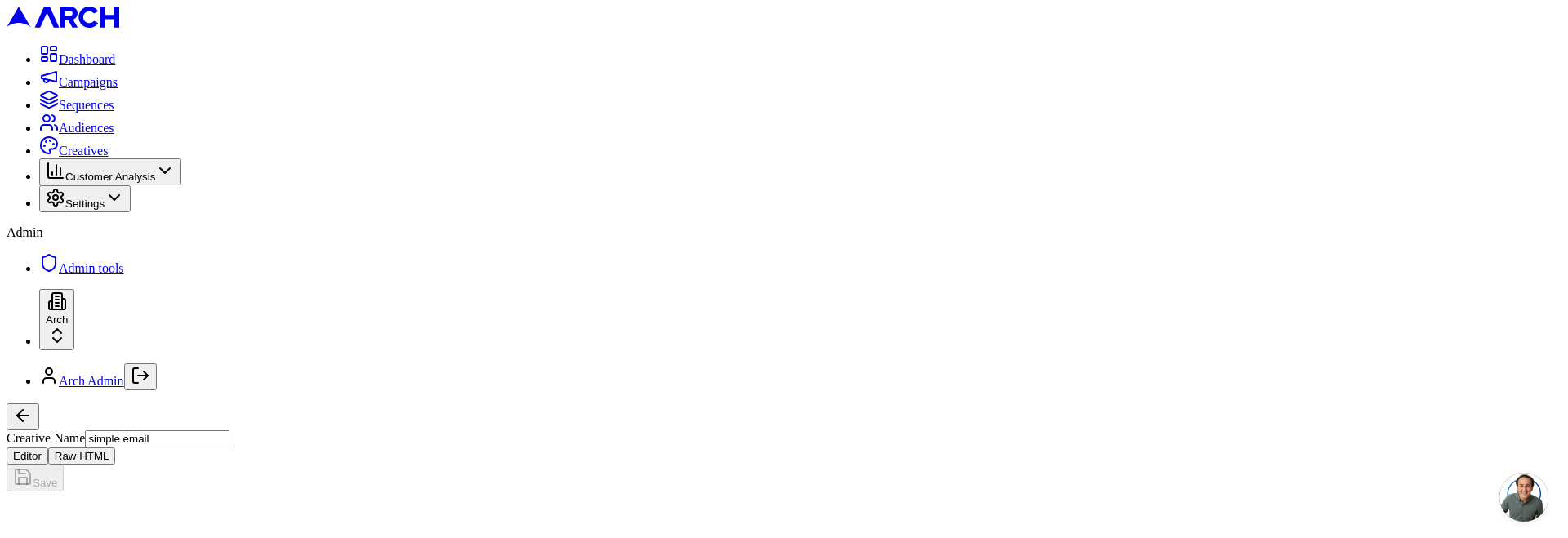
click at [229, 430] on input "simple email" at bounding box center [157, 438] width 144 height 17
drag, startPoint x: 371, startPoint y: 27, endPoint x: 415, endPoint y: 27, distance: 44.0
click at [229, 430] on input "simple email" at bounding box center [157, 438] width 144 height 17
